Goal: Task Accomplishment & Management: Check status

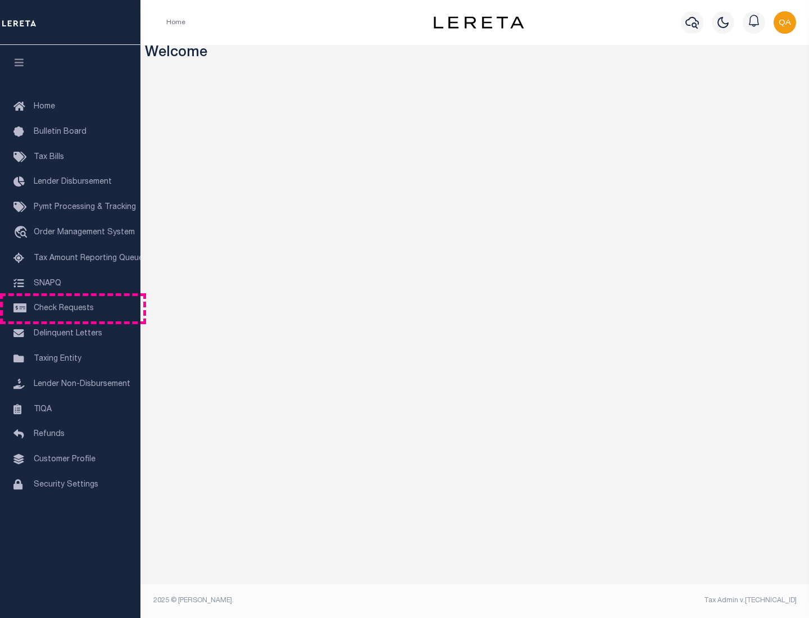
click at [70, 309] on span "Check Requests" at bounding box center [64, 309] width 60 height 8
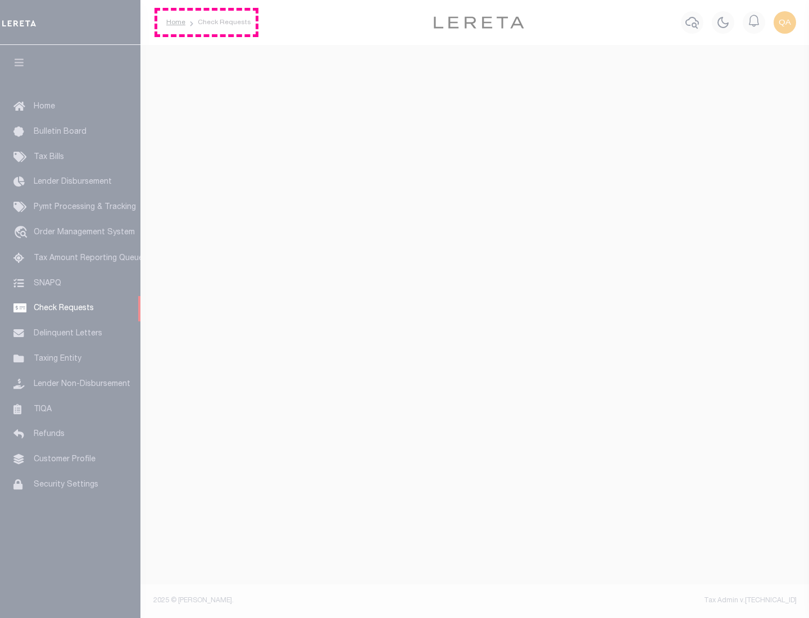
select select "50"
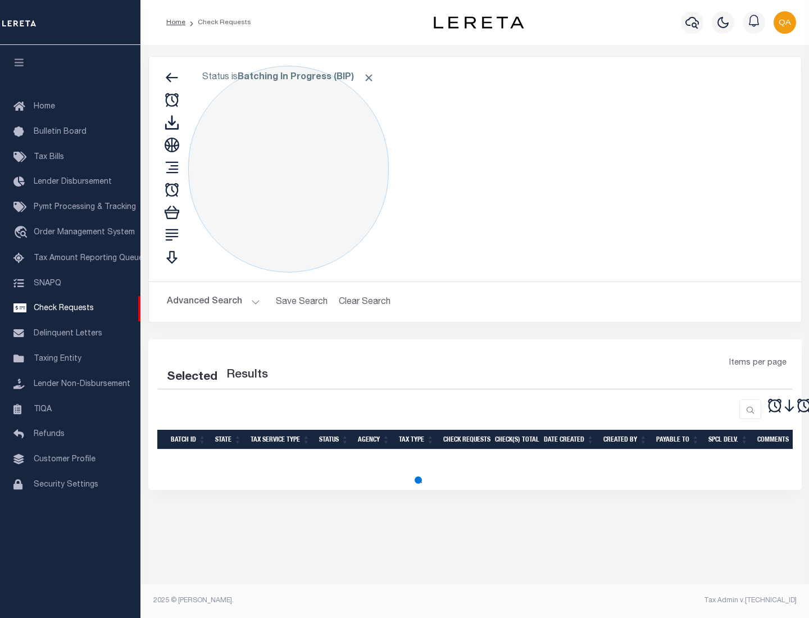
select select "50"
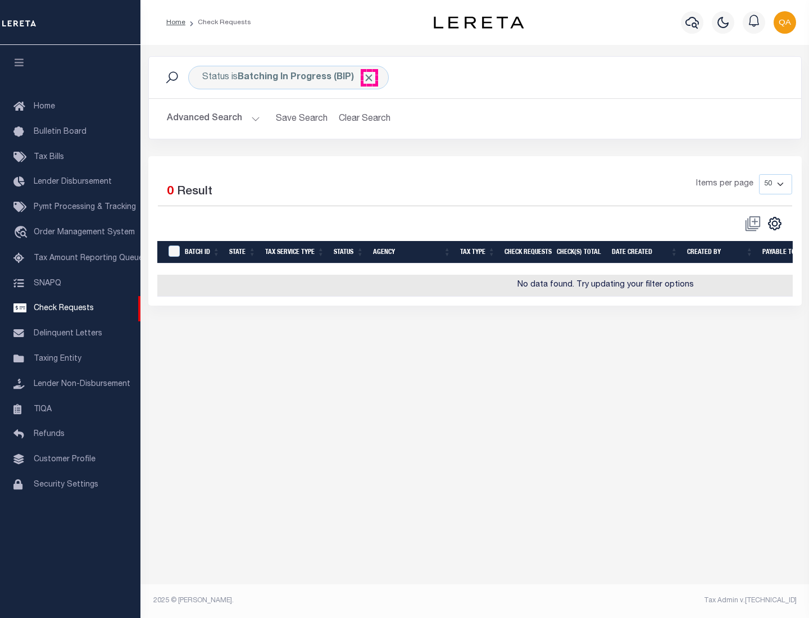
click at [369, 78] on span "Click to Remove" at bounding box center [369, 78] width 12 height 12
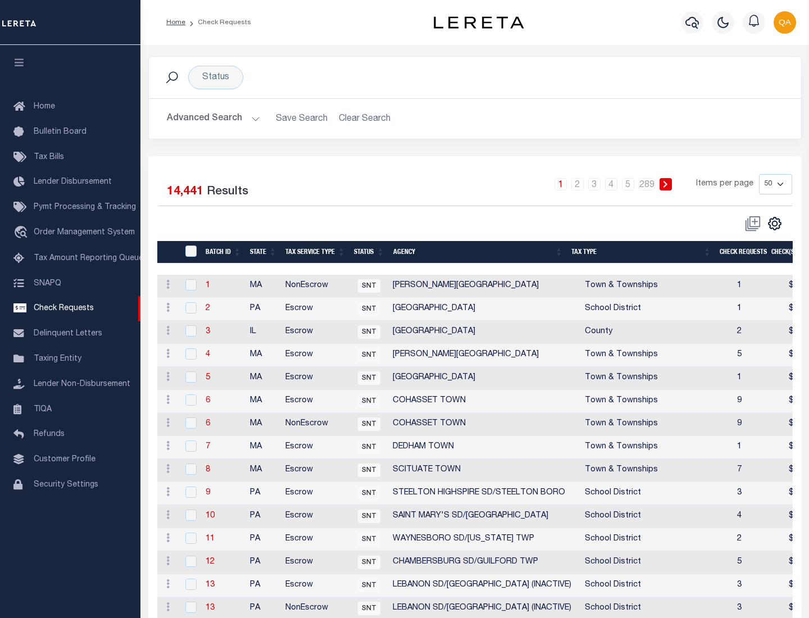
scroll to position [542, 0]
